Goal: Task Accomplishment & Management: Use online tool/utility

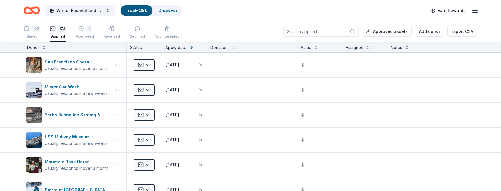
click at [332, 31] on input at bounding box center [320, 31] width 75 height 11
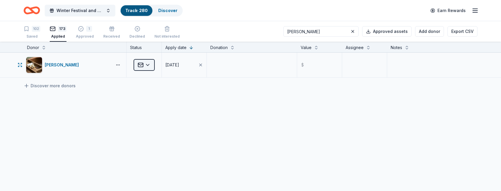
type input "[PERSON_NAME]"
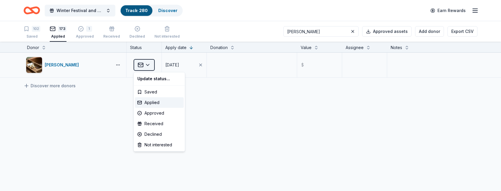
click at [149, 65] on html "Winter Festival and Silent Auction Track · 280 Discover Earn Rewards 102 Saved …" at bounding box center [250, 95] width 501 height 191
click at [161, 134] on div "Declined" at bounding box center [159, 134] width 49 height 11
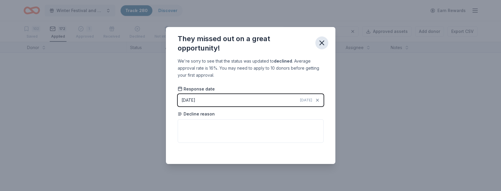
click at [323, 43] on icon "button" at bounding box center [322, 43] width 8 height 8
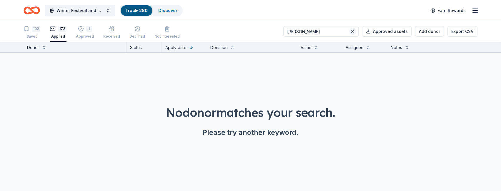
click at [355, 31] on button at bounding box center [352, 31] width 7 height 7
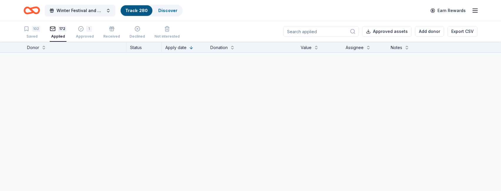
click at [334, 30] on input at bounding box center [320, 31] width 75 height 11
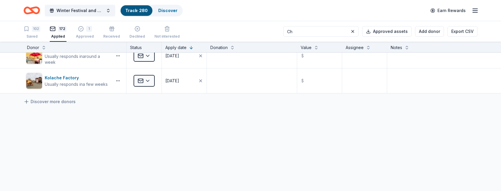
scroll to position [261, 0]
drag, startPoint x: 313, startPoint y: 34, endPoint x: 299, endPoint y: 34, distance: 14.7
click at [299, 34] on div "102 Saved 172 Applied 1 Approved Received Declined Not interested Ch Approved a…" at bounding box center [251, 31] width 454 height 21
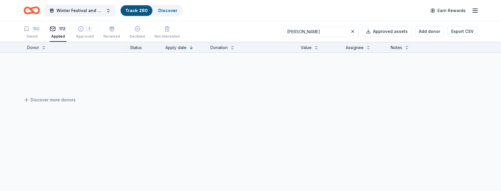
scroll to position [0, 0]
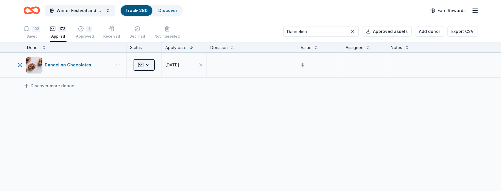
type input "Dandelion"
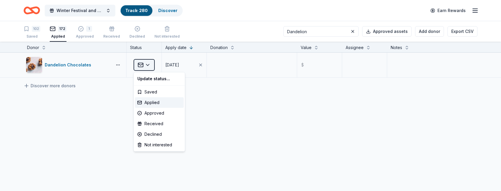
click at [148, 65] on html "Winter Festival and Silent Auction Track · 280 Discover Earn Rewards 102 Saved …" at bounding box center [250, 95] width 501 height 191
click at [160, 136] on div "Declined" at bounding box center [159, 134] width 49 height 11
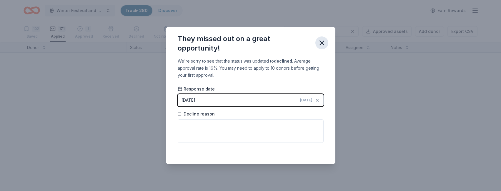
click at [322, 44] on icon "button" at bounding box center [322, 43] width 8 height 8
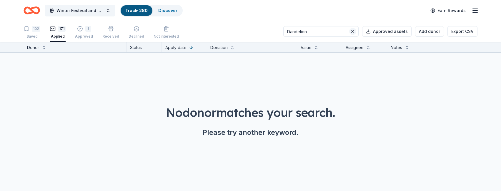
click at [356, 33] on button at bounding box center [352, 31] width 7 height 7
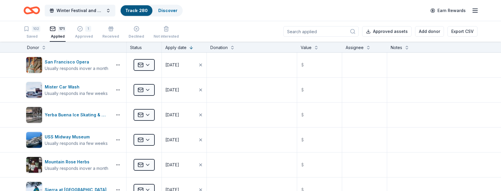
click at [328, 31] on input at bounding box center [320, 31] width 75 height 11
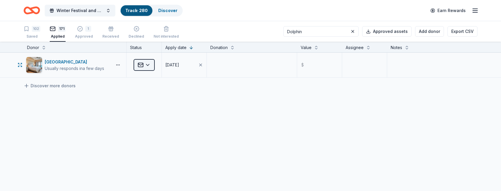
click at [149, 65] on html "Winter Festival and Silent Auction Track · 280 Discover Earn Rewards 102 Saved …" at bounding box center [250, 95] width 501 height 191
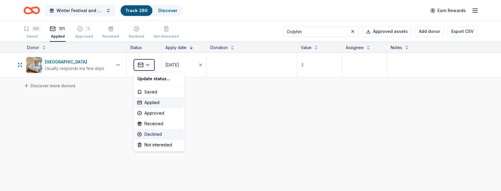
click at [159, 133] on div "Declined" at bounding box center [159, 134] width 49 height 11
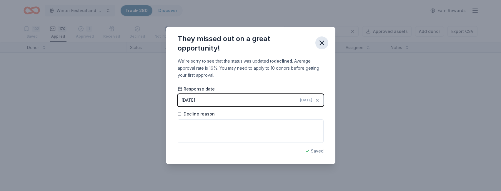
click at [322, 41] on icon "button" at bounding box center [322, 43] width 8 height 8
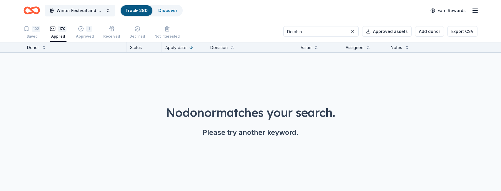
click at [344, 31] on input "Dolphin" at bounding box center [320, 31] width 75 height 11
type input "D"
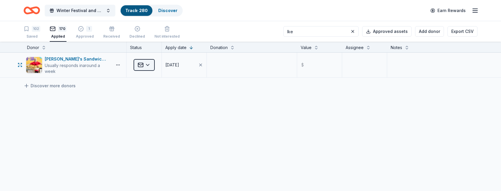
click at [146, 65] on html "Winter Festival and Silent Auction Track · 280 Discover Earn Rewards 102 Saved …" at bounding box center [250, 95] width 501 height 191
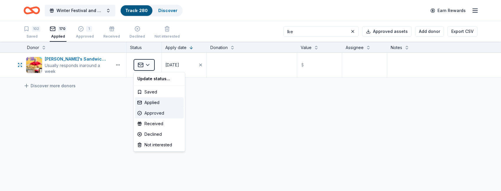
click at [154, 114] on div "Approved" at bounding box center [159, 113] width 49 height 11
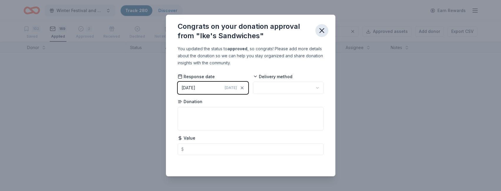
click at [324, 31] on icon "button" at bounding box center [322, 30] width 8 height 8
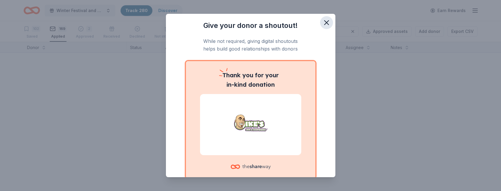
click at [326, 22] on icon "button" at bounding box center [326, 23] width 4 height 4
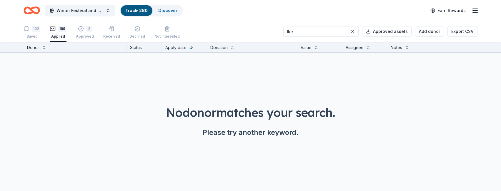
drag, startPoint x: 338, startPoint y: 33, endPoint x: 299, endPoint y: 32, distance: 38.5
click at [299, 32] on div "102 Saved 169 Applied 2 Approved Received Declined Not interested Ike Approved …" at bounding box center [251, 31] width 454 height 21
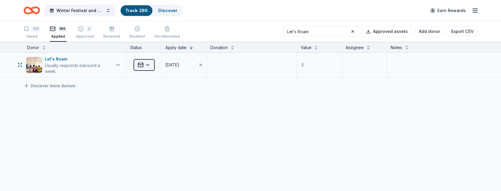
click at [148, 65] on html "Winter Festival and Silent Auction Track · 280 Discover Earn Rewards 102 Saved …" at bounding box center [250, 95] width 501 height 191
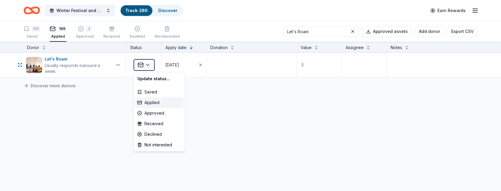
click at [156, 103] on div "Applied" at bounding box center [159, 102] width 49 height 11
click at [150, 64] on html "Winter Festival and Silent Auction Track · 280 Discover Earn Rewards 102 Saved …" at bounding box center [250, 95] width 501 height 191
click at [157, 114] on div "Approved" at bounding box center [159, 113] width 49 height 11
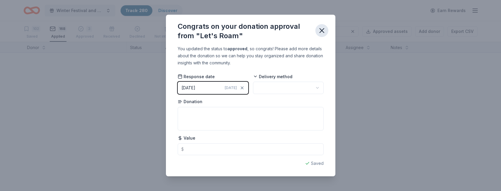
click at [322, 29] on icon "button" at bounding box center [322, 30] width 8 height 8
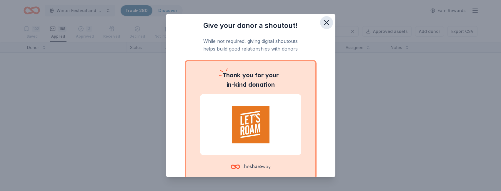
click at [323, 21] on icon "button" at bounding box center [326, 23] width 8 height 8
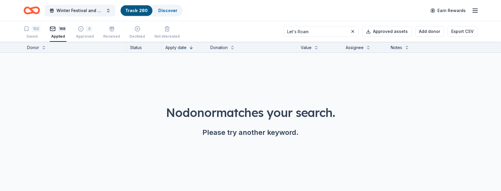
click at [331, 34] on input "Let's Roam" at bounding box center [320, 31] width 75 height 11
drag, startPoint x: 331, startPoint y: 34, endPoint x: 299, endPoint y: 32, distance: 32.7
click at [299, 32] on div "102 Saved 168 Applied 3 Approved Received Declined Not interested Let's Roam Ap…" at bounding box center [251, 31] width 454 height 21
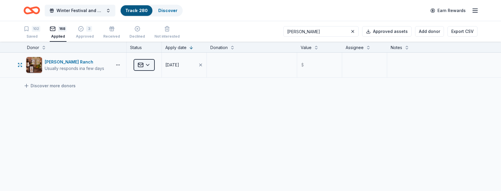
type input "[PERSON_NAME]"
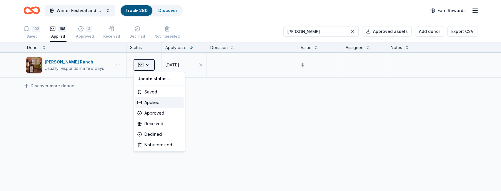
click at [150, 64] on html "Winter Festival and Silent Auction Track · 280 Discover Earn Rewards 102 Saved …" at bounding box center [250, 95] width 501 height 191
click at [163, 136] on div "Declined" at bounding box center [159, 134] width 49 height 11
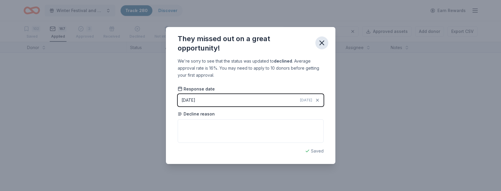
click at [323, 41] on icon "button" at bounding box center [322, 43] width 8 height 8
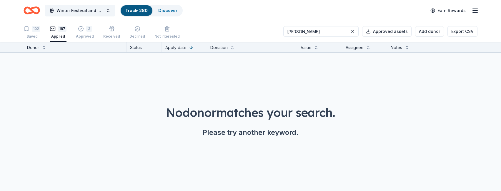
click at [327, 28] on input "[PERSON_NAME]" at bounding box center [320, 31] width 75 height 11
type input "N"
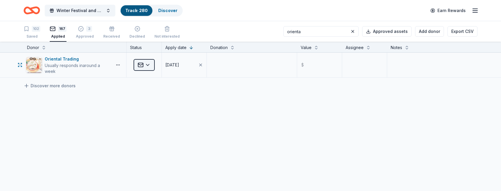
click at [150, 66] on html "Winter Festival and Silent Auction Track · 280 Discover Earn Rewards 102 Saved …" at bounding box center [250, 95] width 501 height 191
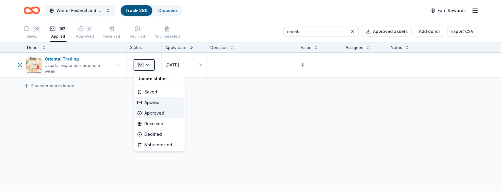
click at [160, 113] on div "Approved" at bounding box center [159, 113] width 49 height 11
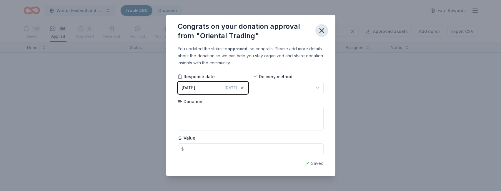
click at [321, 30] on icon "button" at bounding box center [322, 31] width 4 height 4
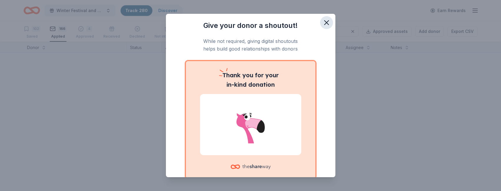
click at [328, 20] on icon "button" at bounding box center [326, 23] width 8 height 8
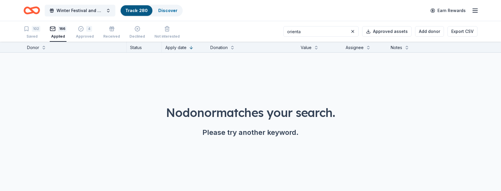
drag, startPoint x: 329, startPoint y: 30, endPoint x: 282, endPoint y: 30, distance: 46.5
click at [282, 30] on div "102 Saved 166 Applied 4 Approved Received Declined Not interested orienta Appro…" at bounding box center [251, 31] width 454 height 21
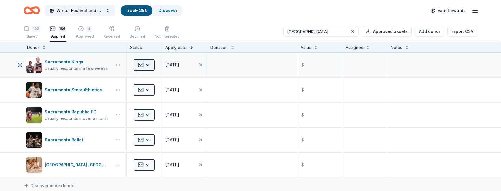
type input "[GEOGRAPHIC_DATA]"
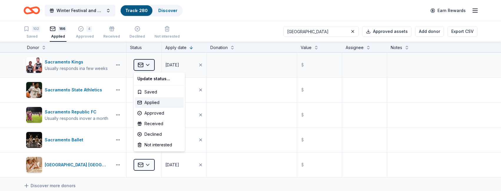
click at [149, 64] on html "Winter Festival and Silent Auction Track · 280 Discover Earn Rewards 102 Saved …" at bounding box center [250, 95] width 501 height 191
click at [157, 114] on div "Approved" at bounding box center [159, 113] width 49 height 11
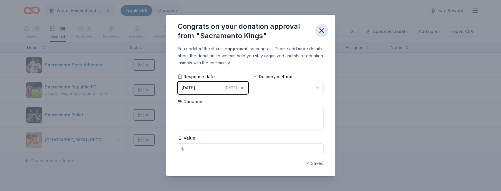
click at [324, 29] on icon "button" at bounding box center [322, 30] width 8 height 8
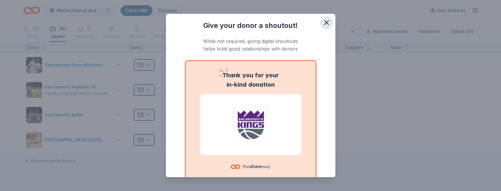
click at [327, 22] on icon "button" at bounding box center [326, 23] width 4 height 4
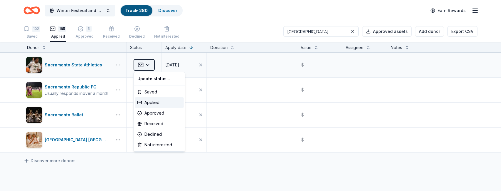
click at [148, 65] on html "Winter Festival and Silent Auction Track · 280 Discover Earn Rewards 102 Saved …" at bounding box center [250, 95] width 501 height 191
click at [158, 114] on div "Approved" at bounding box center [159, 113] width 49 height 11
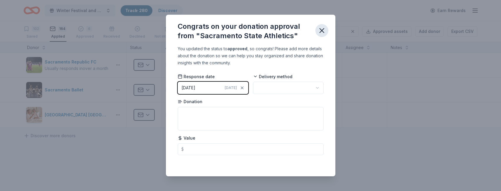
click at [324, 29] on icon "button" at bounding box center [322, 31] width 4 height 4
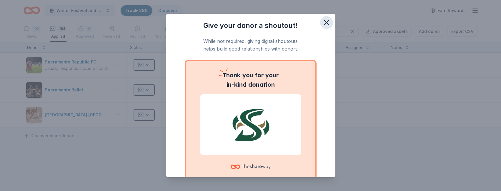
click at [326, 22] on icon "button" at bounding box center [326, 23] width 4 height 4
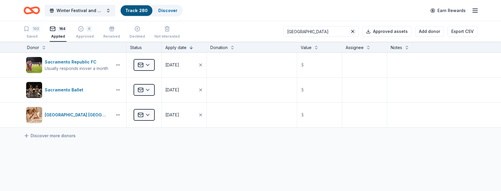
click at [355, 29] on button at bounding box center [352, 31] width 7 height 7
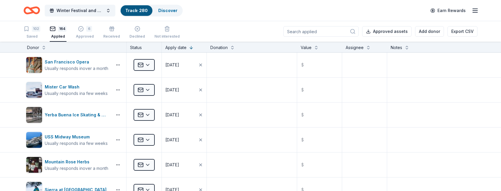
click at [328, 31] on input at bounding box center [320, 31] width 75 height 11
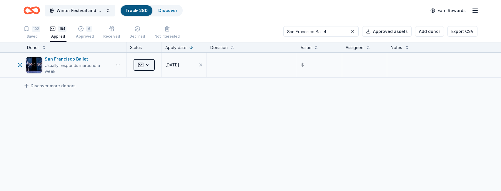
type input "San Francisco Ballet"
click at [148, 64] on html "Winter Festival and Silent Auction Track · 280 Discover Earn Rewards 102 Saved …" at bounding box center [250, 95] width 501 height 191
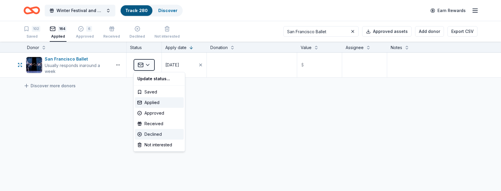
click at [154, 136] on div "Declined" at bounding box center [159, 134] width 49 height 11
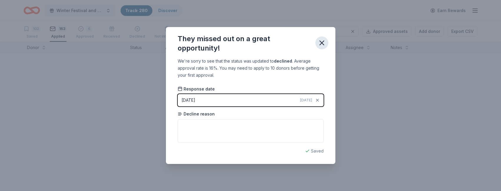
click at [321, 42] on icon "button" at bounding box center [322, 43] width 4 height 4
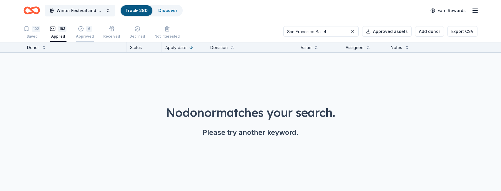
click at [88, 28] on div "6" at bounding box center [89, 26] width 6 height 6
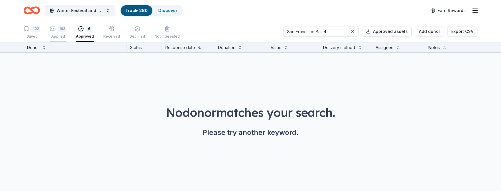
click at [60, 30] on div "163" at bounding box center [62, 29] width 9 height 6
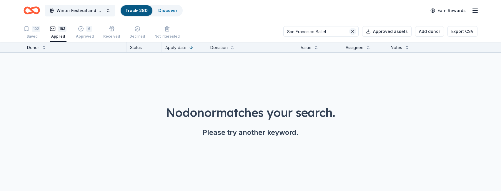
click at [356, 32] on button at bounding box center [352, 31] width 7 height 7
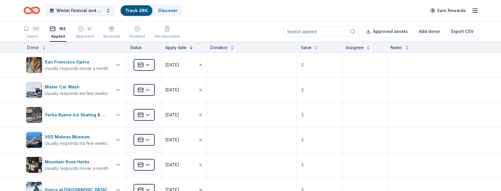
click at [329, 31] on input at bounding box center [320, 31] width 75 height 11
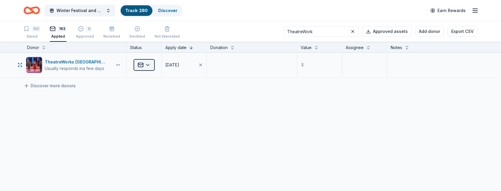
type input "TheatreWork"
click at [149, 65] on html "Winter Festival and Silent Auction Track · 280 Discover Earn Rewards 102 Saved …" at bounding box center [250, 95] width 501 height 191
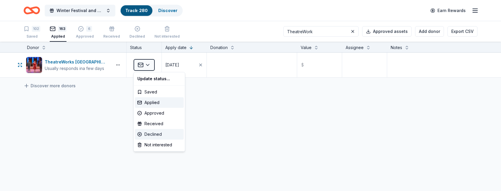
click at [159, 134] on div "Declined" at bounding box center [159, 134] width 49 height 11
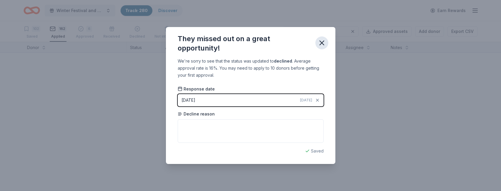
click at [322, 42] on icon "button" at bounding box center [322, 43] width 4 height 4
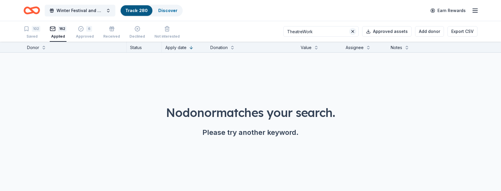
click at [356, 31] on button at bounding box center [352, 31] width 7 height 7
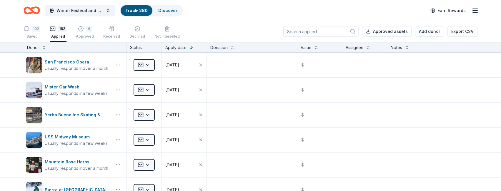
click at [323, 32] on input at bounding box center [320, 31] width 75 height 11
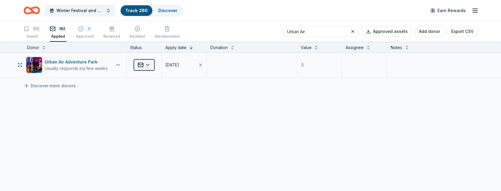
type input "Urban Air"
click at [149, 65] on html "Winter Festival and Silent Auction Track · 280 Discover Earn Rewards 102 Saved …" at bounding box center [250, 95] width 501 height 191
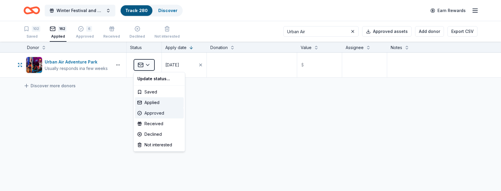
click at [164, 114] on div "Approved" at bounding box center [159, 113] width 49 height 11
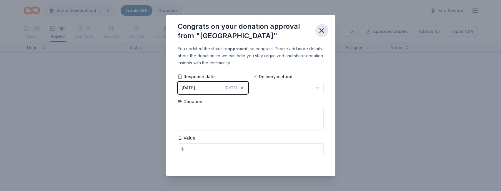
click at [323, 30] on icon "button" at bounding box center [322, 30] width 8 height 8
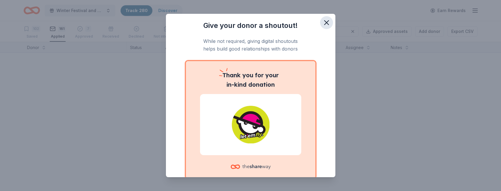
click at [327, 23] on icon "button" at bounding box center [326, 23] width 4 height 4
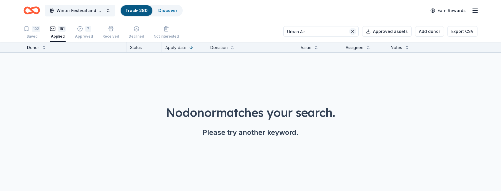
click at [355, 31] on button at bounding box center [352, 31] width 7 height 7
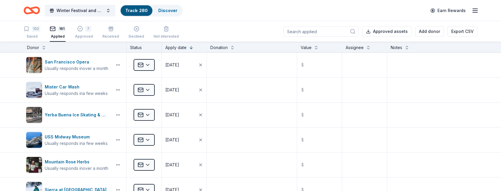
click at [332, 34] on input at bounding box center [320, 31] width 75 height 11
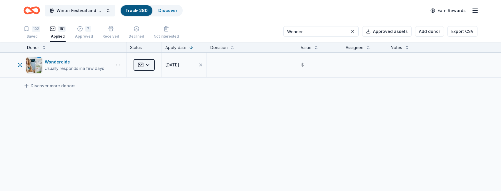
type input "Wonder"
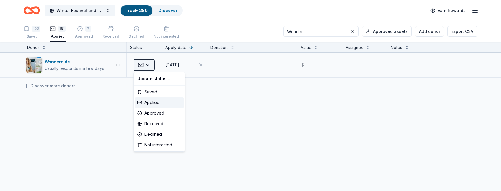
click at [150, 64] on html "Winter Festival and Silent Auction Track · 280 Discover Earn Rewards 102 Saved …" at bounding box center [250, 95] width 501 height 191
click at [159, 136] on div "Declined" at bounding box center [159, 134] width 49 height 11
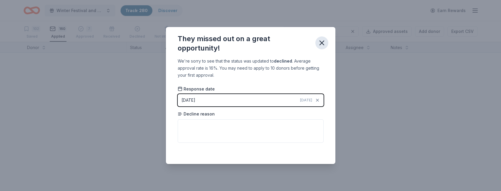
click at [322, 41] on icon "button" at bounding box center [322, 43] width 8 height 8
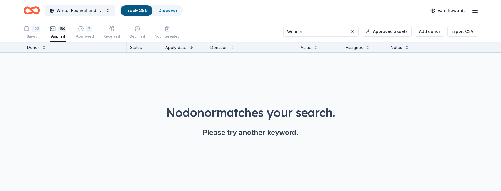
click at [220, 81] on div "No donor matches your search. Please try another keyword." at bounding box center [250, 105] width 501 height 104
click at [83, 36] on div "Approved" at bounding box center [85, 35] width 18 height 5
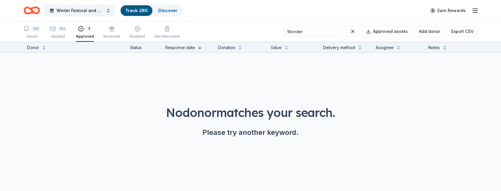
click at [356, 31] on button at bounding box center [352, 31] width 7 height 7
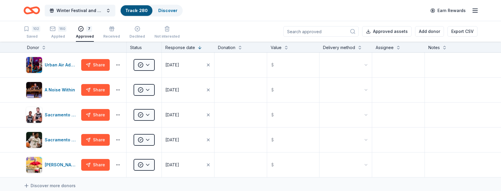
scroll to position [53, 0]
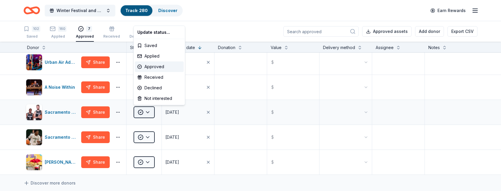
click at [150, 112] on html "Winter Festival and Silent Auction Track · 280 Discover Earn Rewards 102 Saved …" at bounding box center [250, 95] width 501 height 191
click at [158, 56] on div "Applied" at bounding box center [159, 56] width 49 height 11
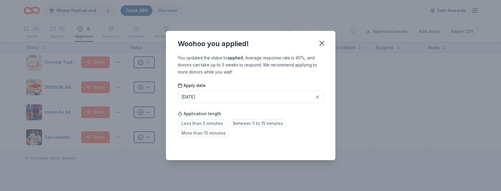
scroll to position [0, 0]
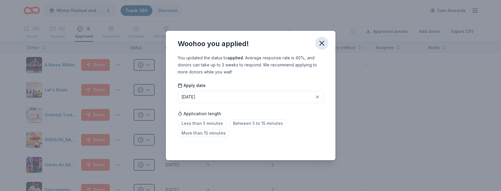
click at [322, 43] on icon "button" at bounding box center [322, 43] width 4 height 4
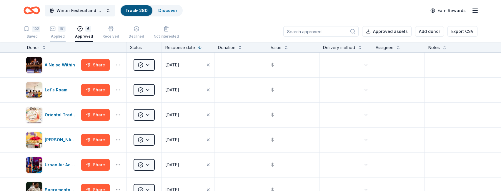
click at [59, 28] on div "161" at bounding box center [62, 26] width 8 height 6
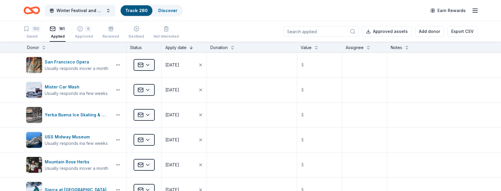
click at [329, 33] on input at bounding box center [320, 31] width 75 height 11
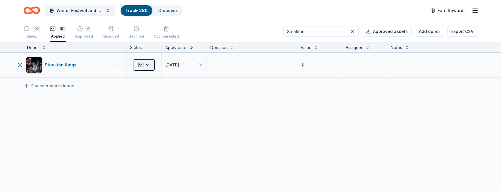
type input "Stockton"
click at [149, 64] on html "Winter Festival and Silent Auction Track · 280 Discover Earn Rewards 102 Saved …" at bounding box center [250, 95] width 501 height 191
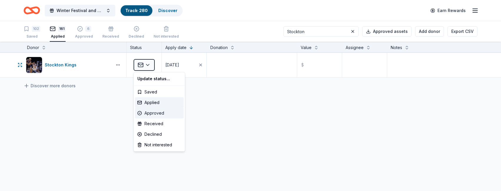
click at [156, 112] on div "Approved" at bounding box center [159, 113] width 49 height 11
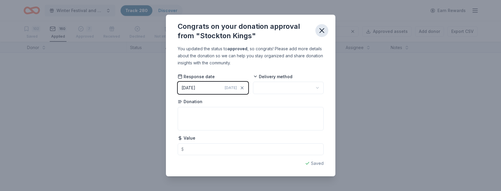
click at [323, 29] on icon "button" at bounding box center [322, 31] width 4 height 4
